Goal: Communication & Community: Answer question/provide support

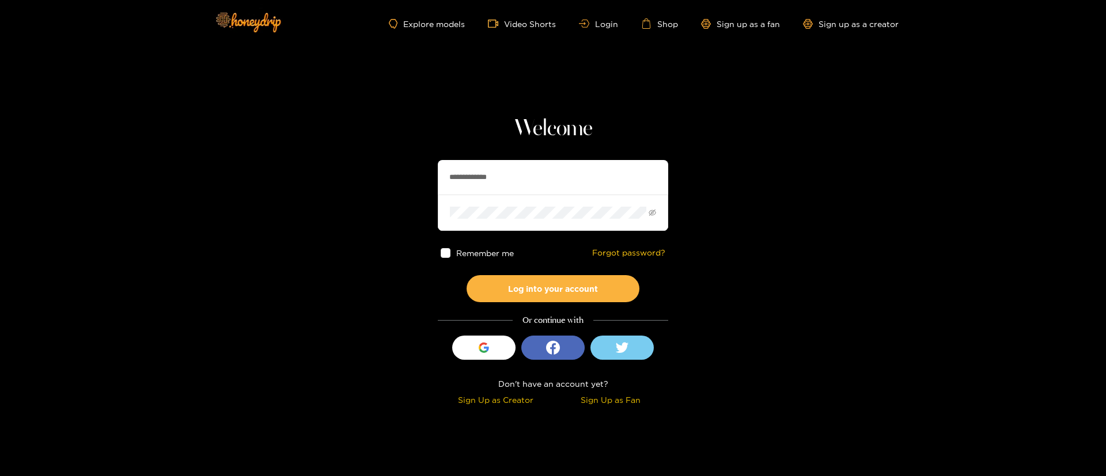
click at [531, 171] on input "**********" at bounding box center [553, 177] width 230 height 35
click at [554, 292] on button "Log into your account" at bounding box center [553, 288] width 173 height 27
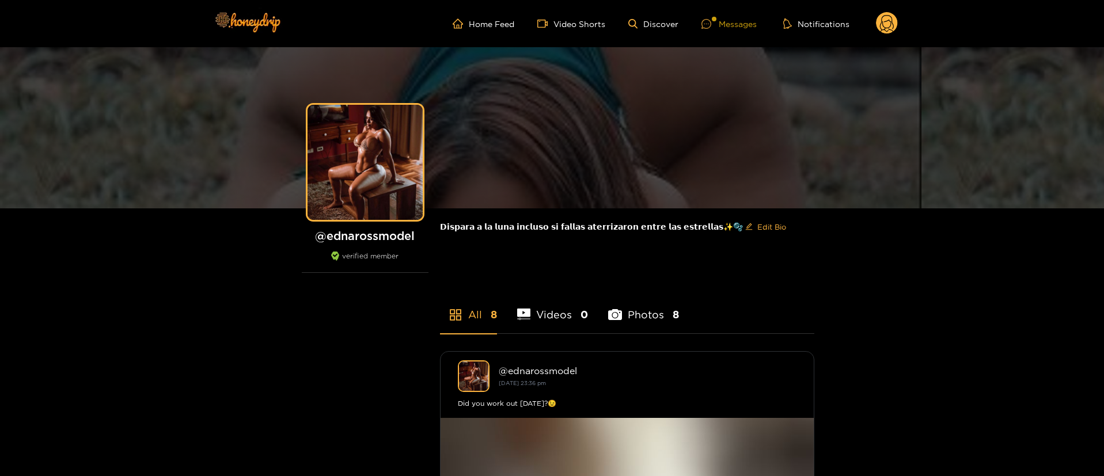
click at [742, 22] on div "Messages" at bounding box center [729, 23] width 55 height 13
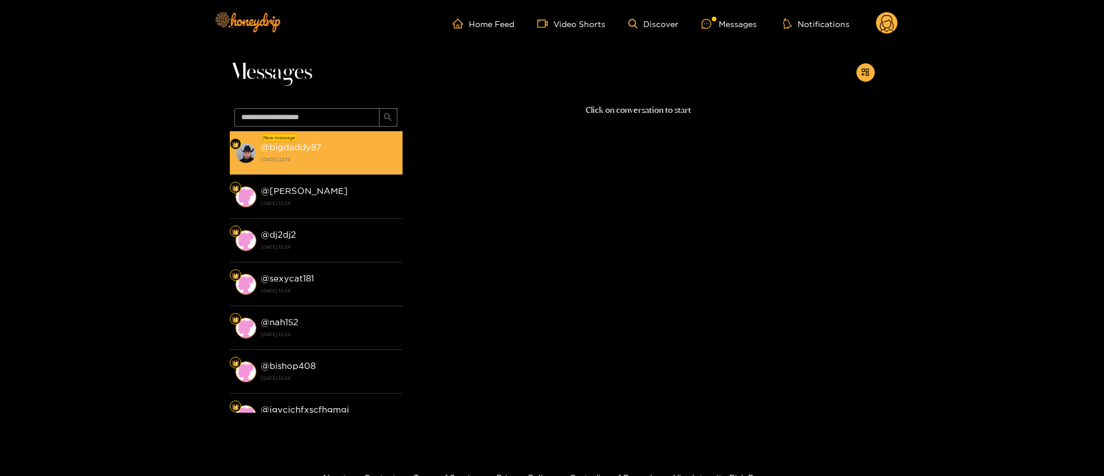
click at [304, 156] on strong "21 September 2025 22:15" at bounding box center [329, 159] width 136 height 10
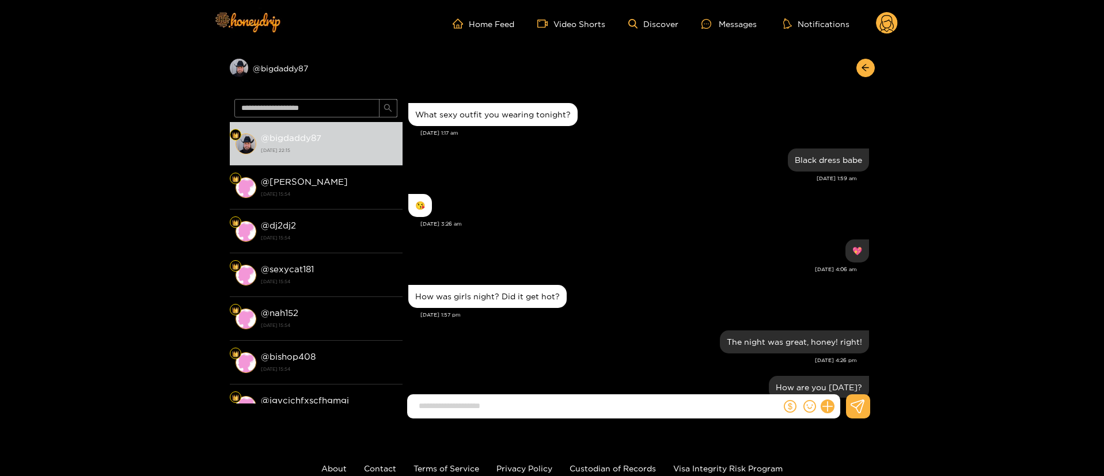
scroll to position [970, 0]
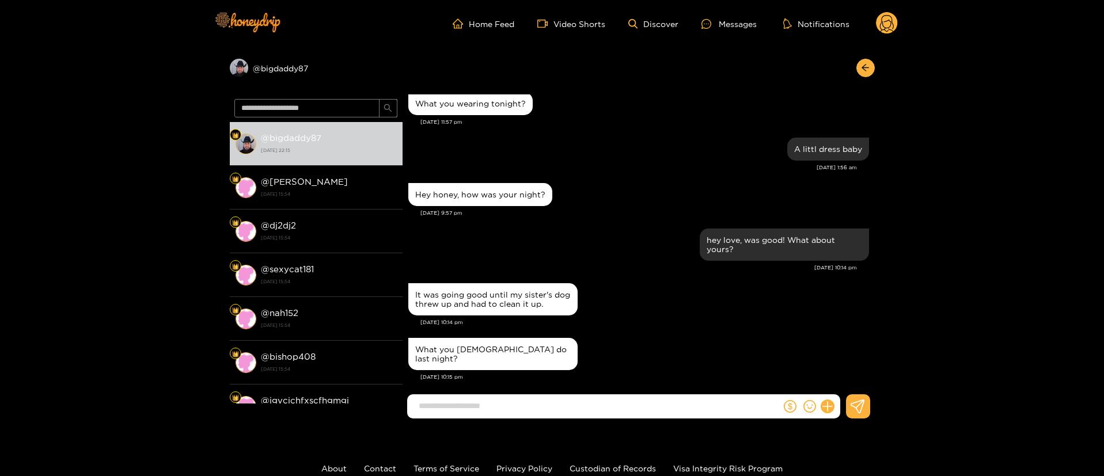
click at [681, 336] on div "What you ladies do last night?" at bounding box center [638, 354] width 461 height 38
click at [539, 403] on input at bounding box center [597, 406] width 368 height 19
type input "**********"
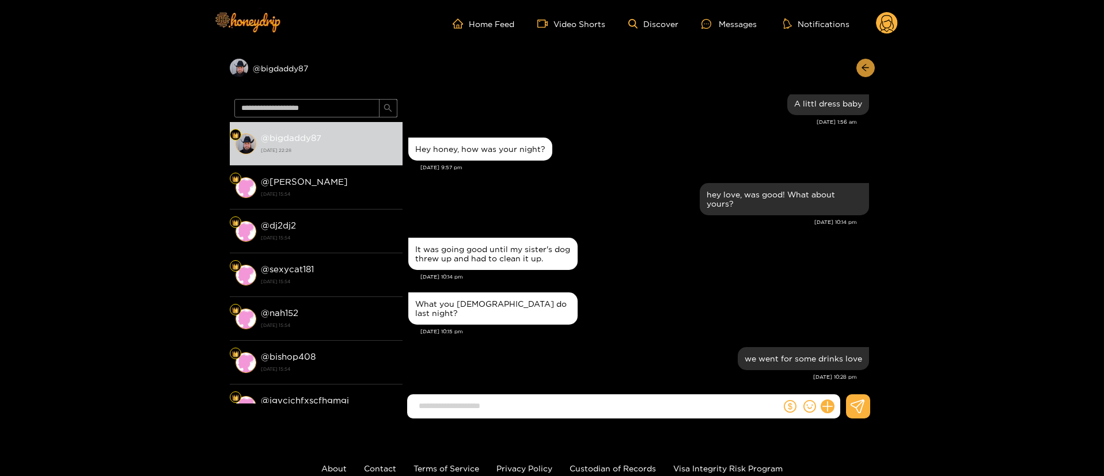
click at [862, 69] on icon "arrow-left" at bounding box center [865, 67] width 9 height 9
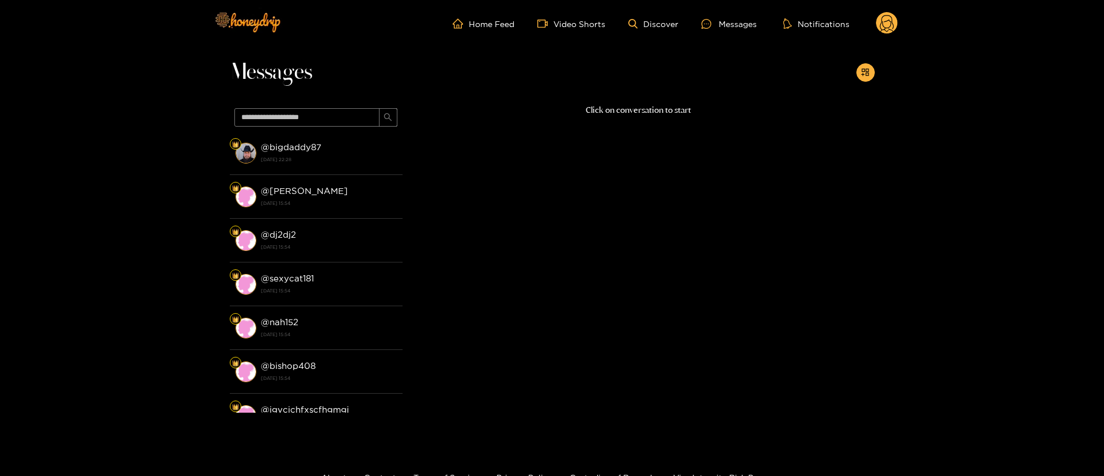
click at [880, 21] on circle at bounding box center [887, 23] width 22 height 22
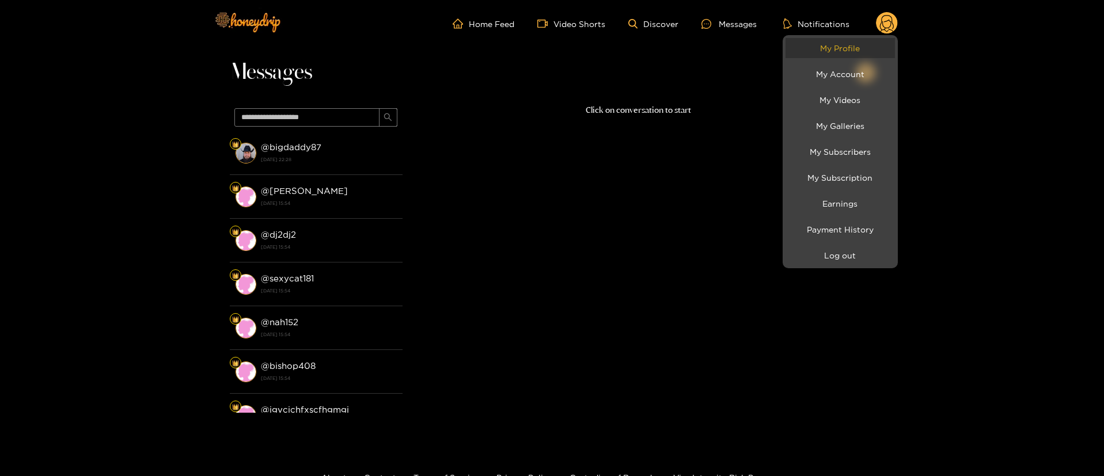
click at [813, 55] on link "My Profile" at bounding box center [840, 48] width 109 height 20
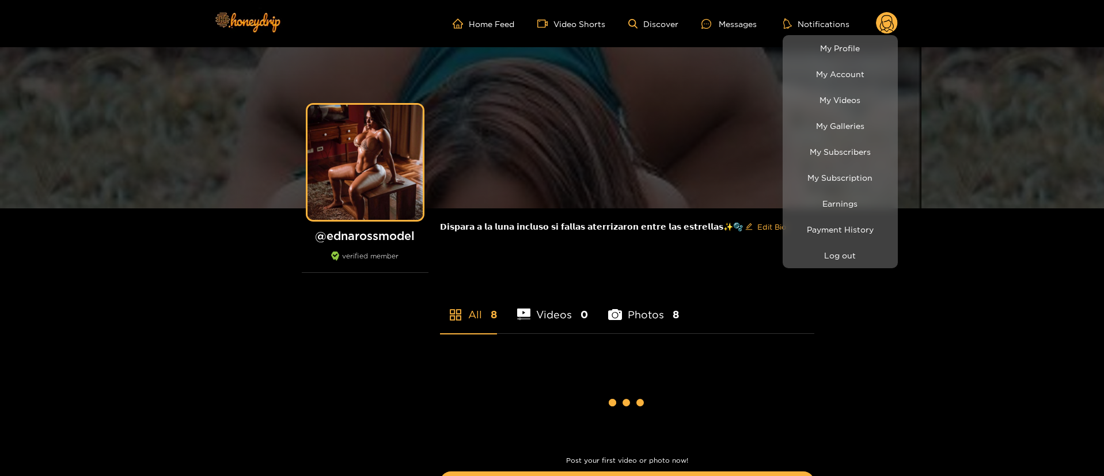
click at [734, 17] on div at bounding box center [552, 238] width 1104 height 476
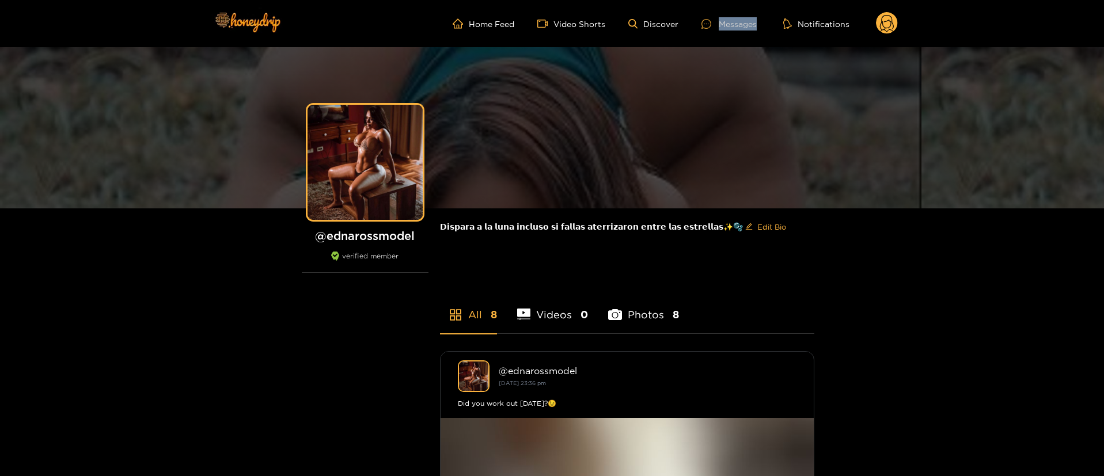
click at [734, 20] on div "Messages" at bounding box center [729, 23] width 55 height 13
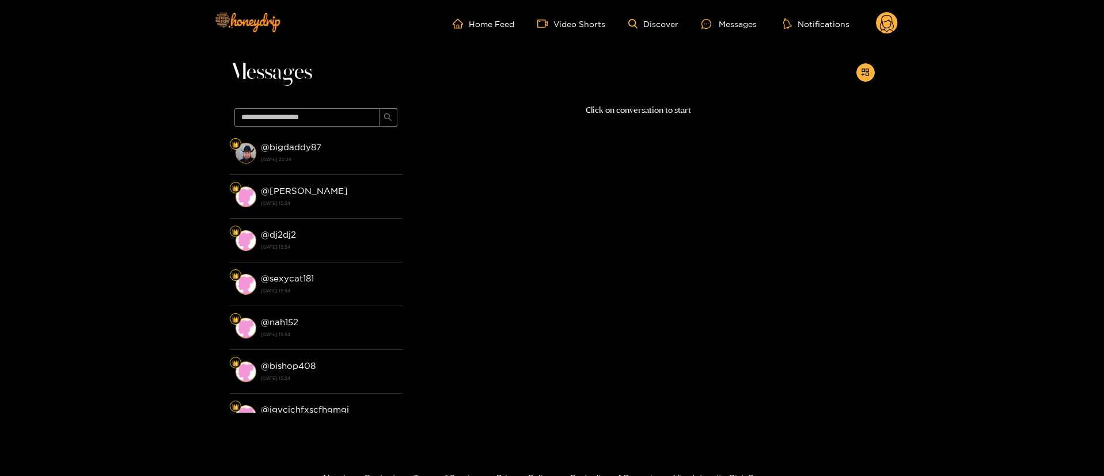
click at [879, 27] on circle at bounding box center [887, 23] width 22 height 22
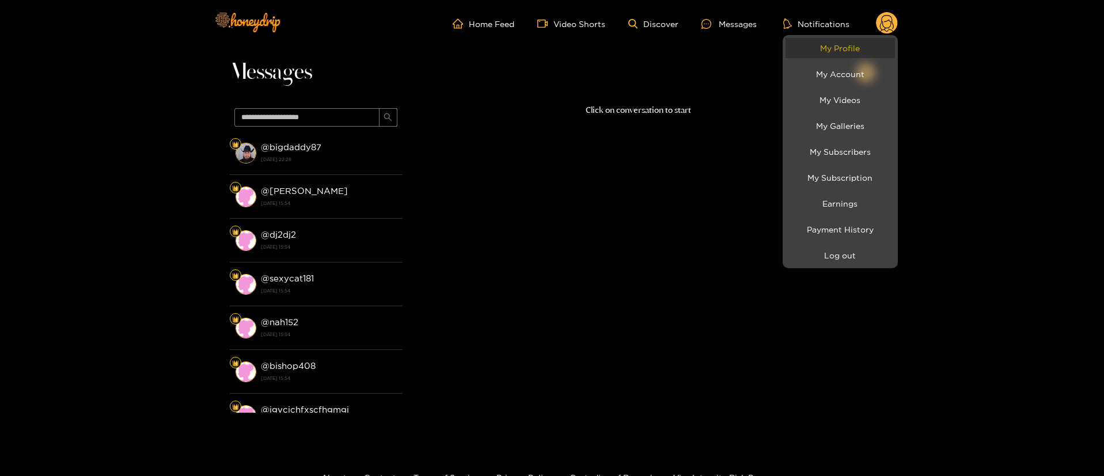
click at [844, 44] on link "My Profile" at bounding box center [840, 48] width 109 height 20
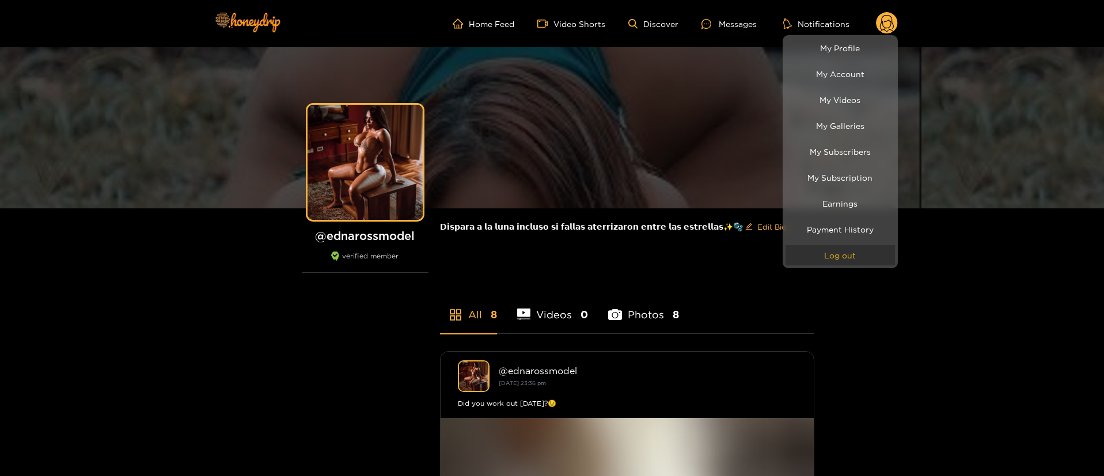
click at [843, 258] on button "Log out" at bounding box center [840, 255] width 109 height 20
